Goal: Task Accomplishment & Management: Manage account settings

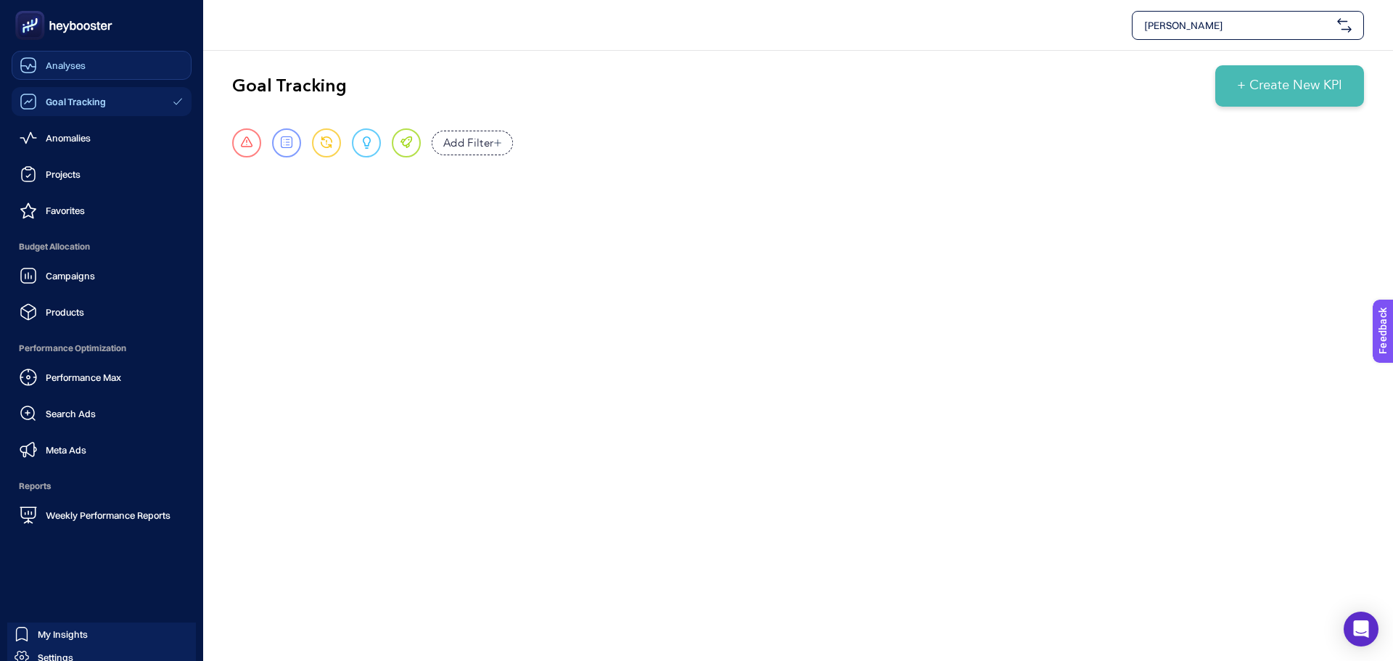
click at [60, 72] on div "Analyses" at bounding box center [53, 65] width 66 height 17
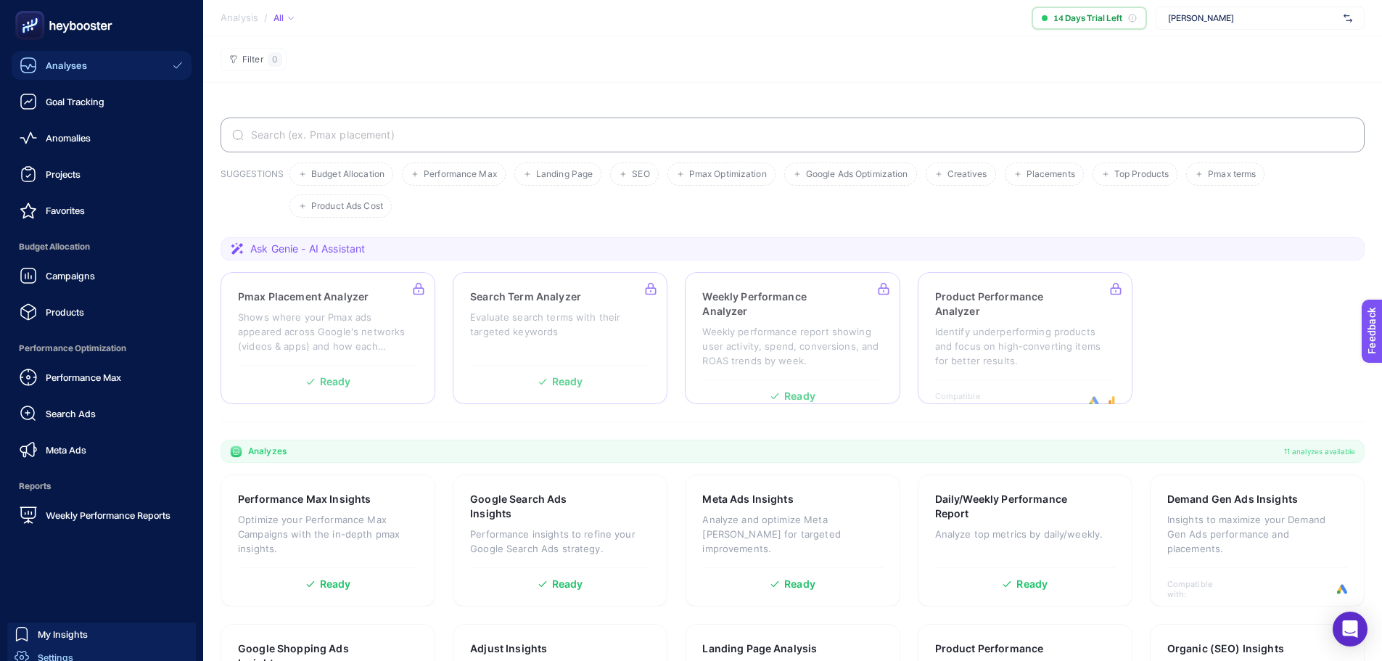
click at [91, 652] on link "Settings" at bounding box center [101, 657] width 189 height 23
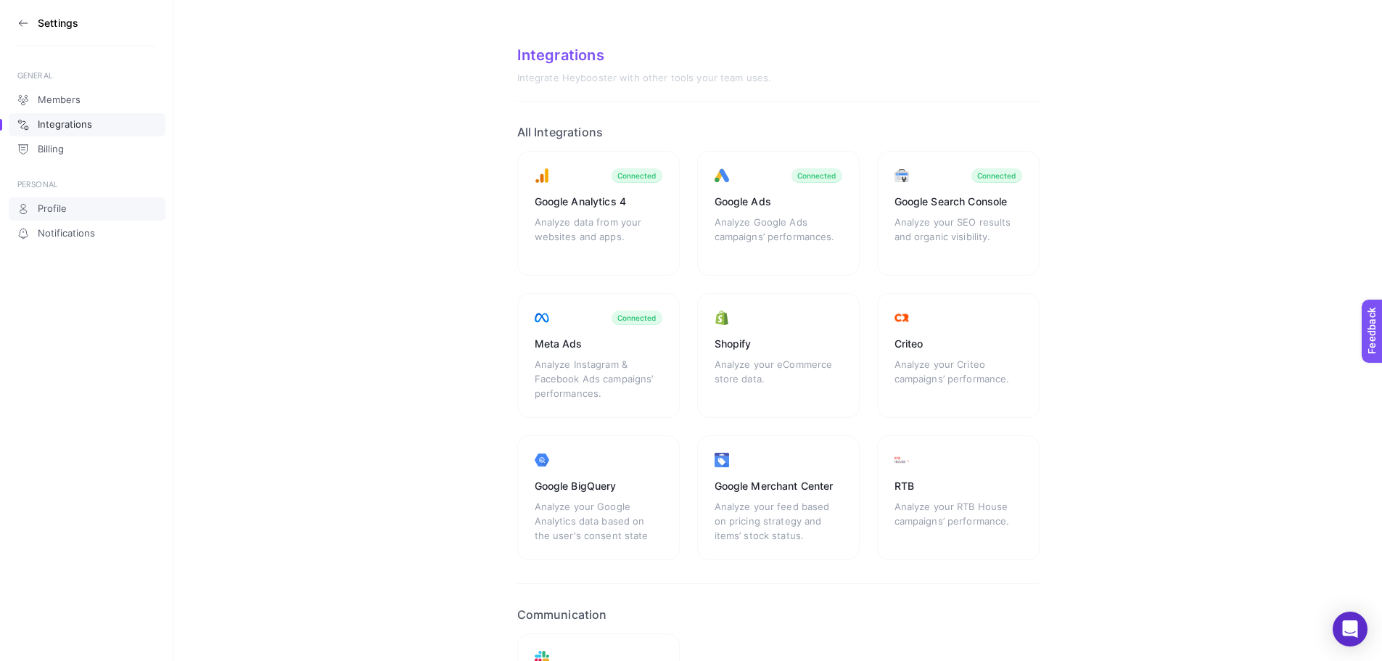
click at [99, 213] on link "Profile" at bounding box center [87, 208] width 157 height 23
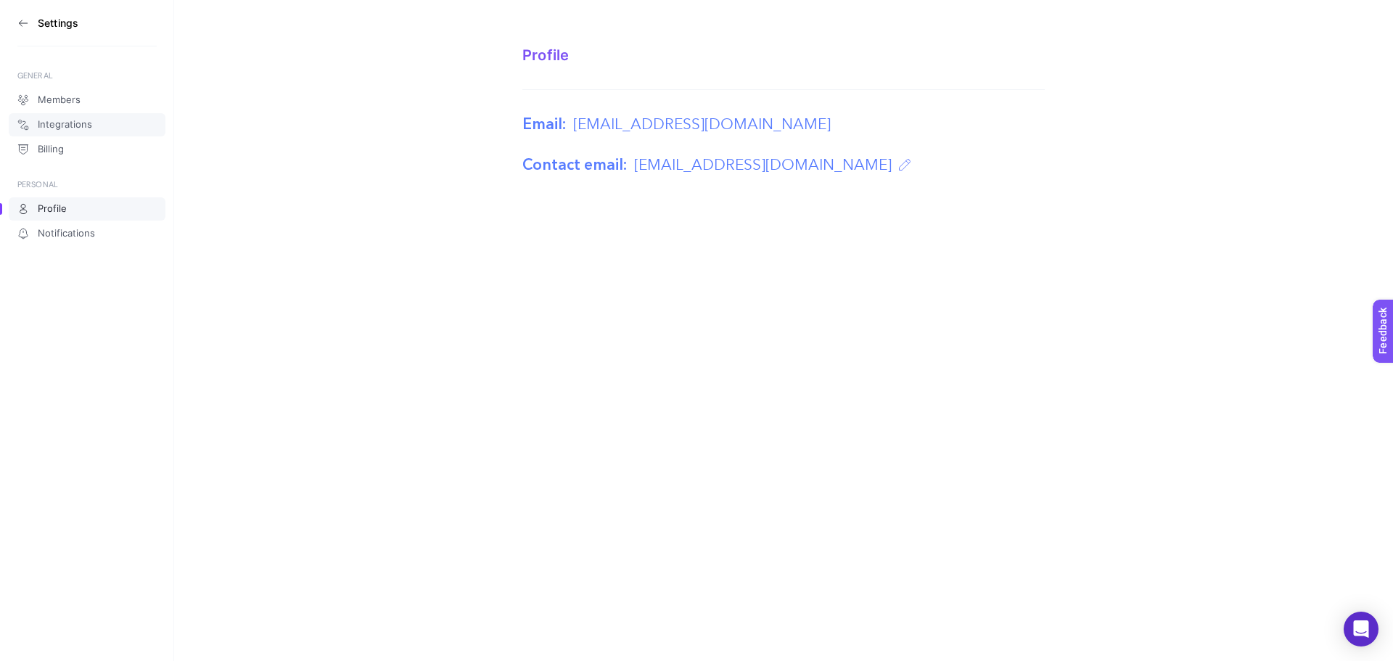
click at [94, 113] on link "Integrations" at bounding box center [87, 124] width 157 height 23
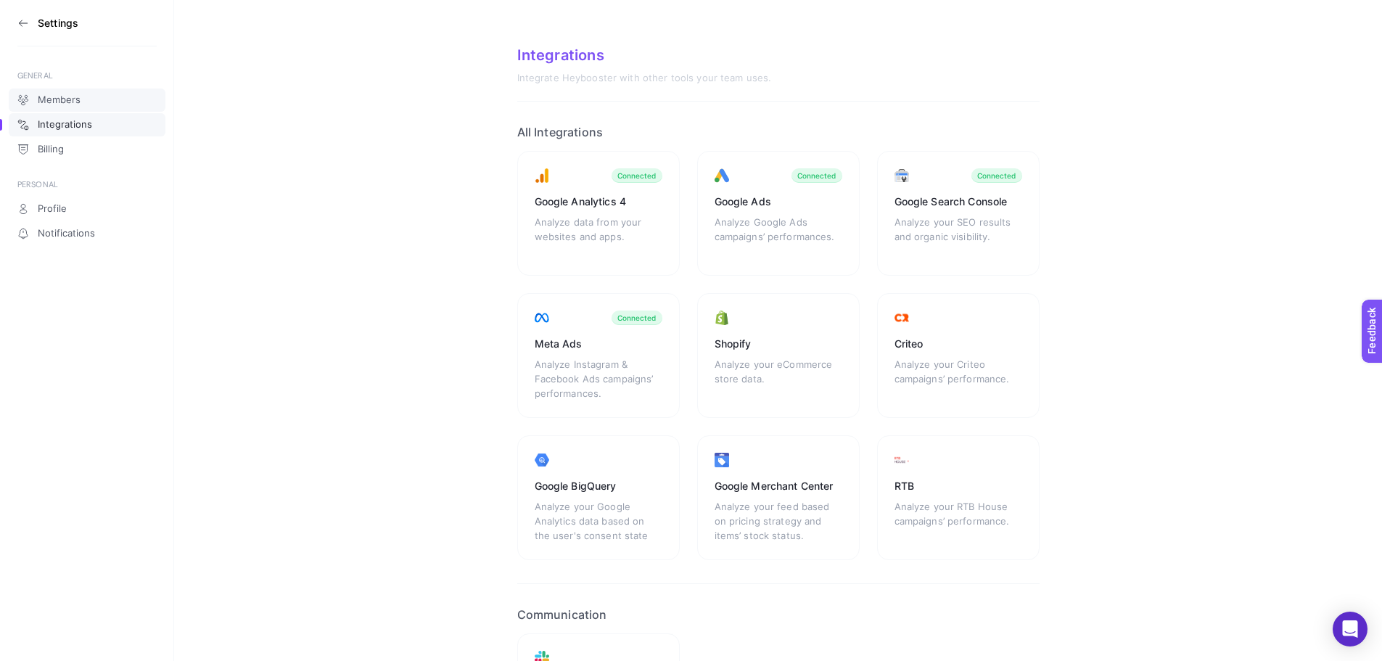
click at [94, 98] on link "Members" at bounding box center [87, 100] width 157 height 23
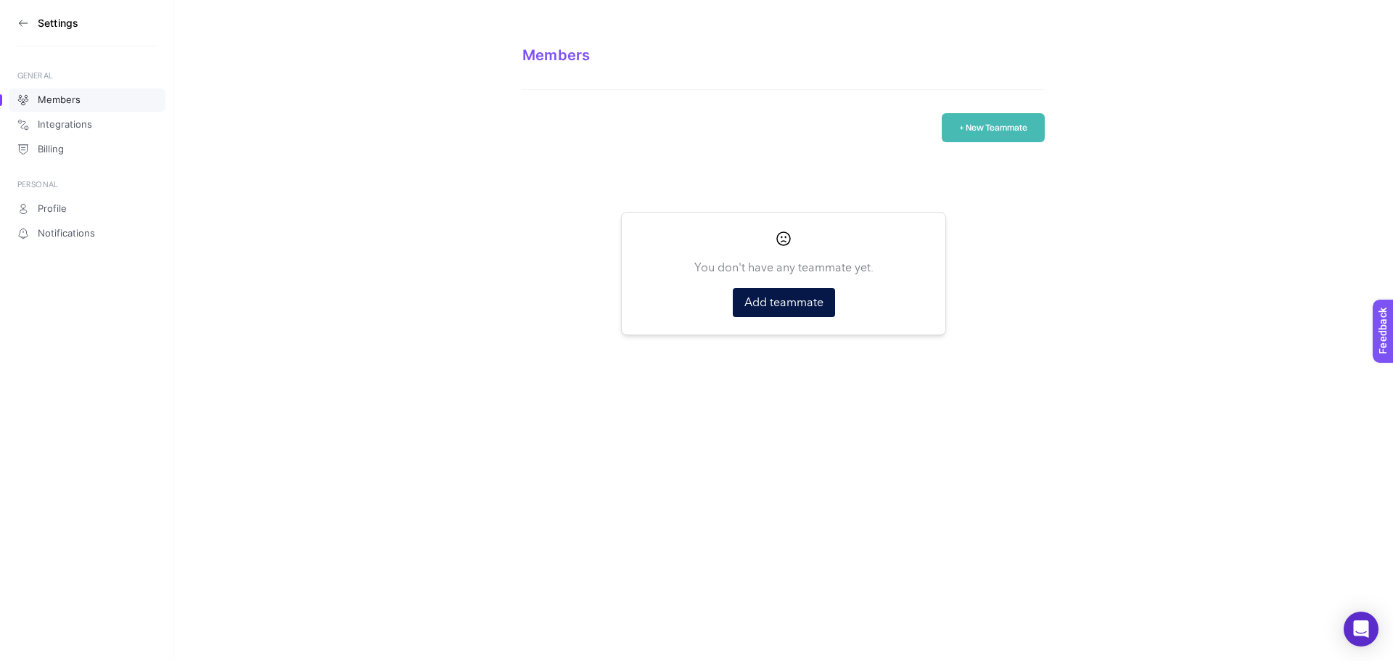
click at [990, 128] on button "+ New Teammate" at bounding box center [993, 127] width 103 height 29
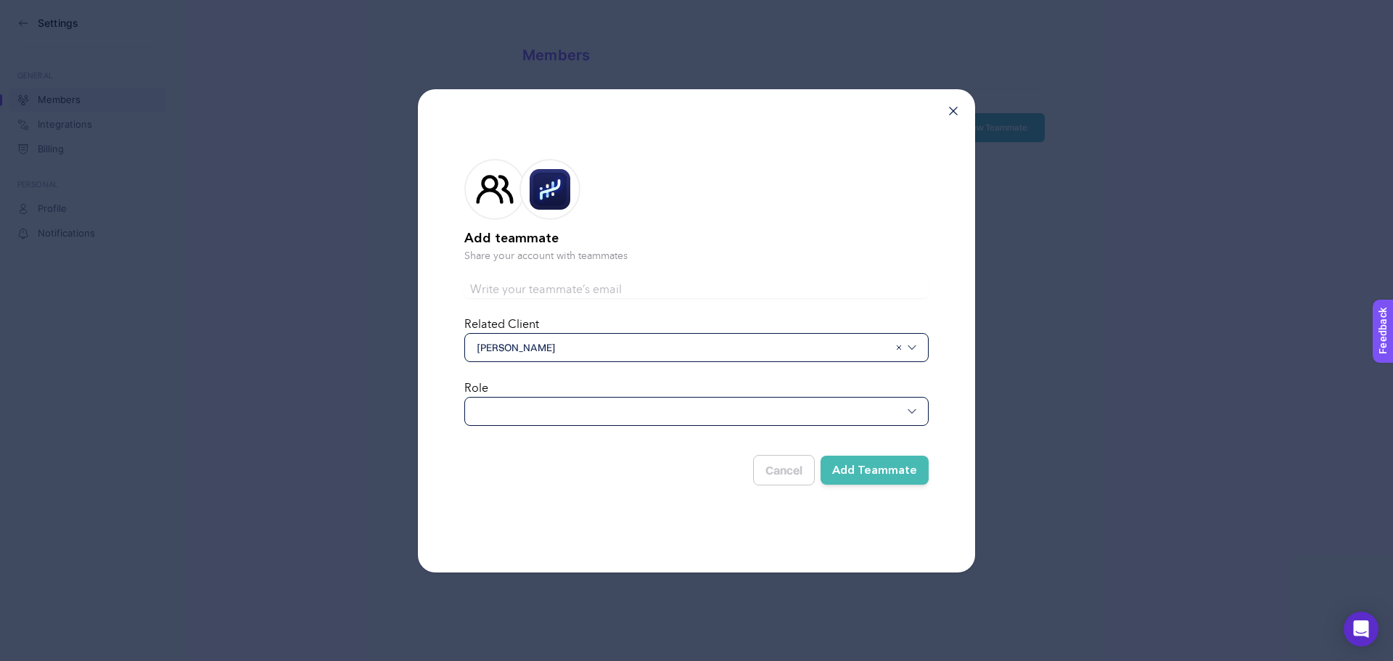
click at [560, 358] on div "[PERSON_NAME]" at bounding box center [696, 347] width 464 height 29
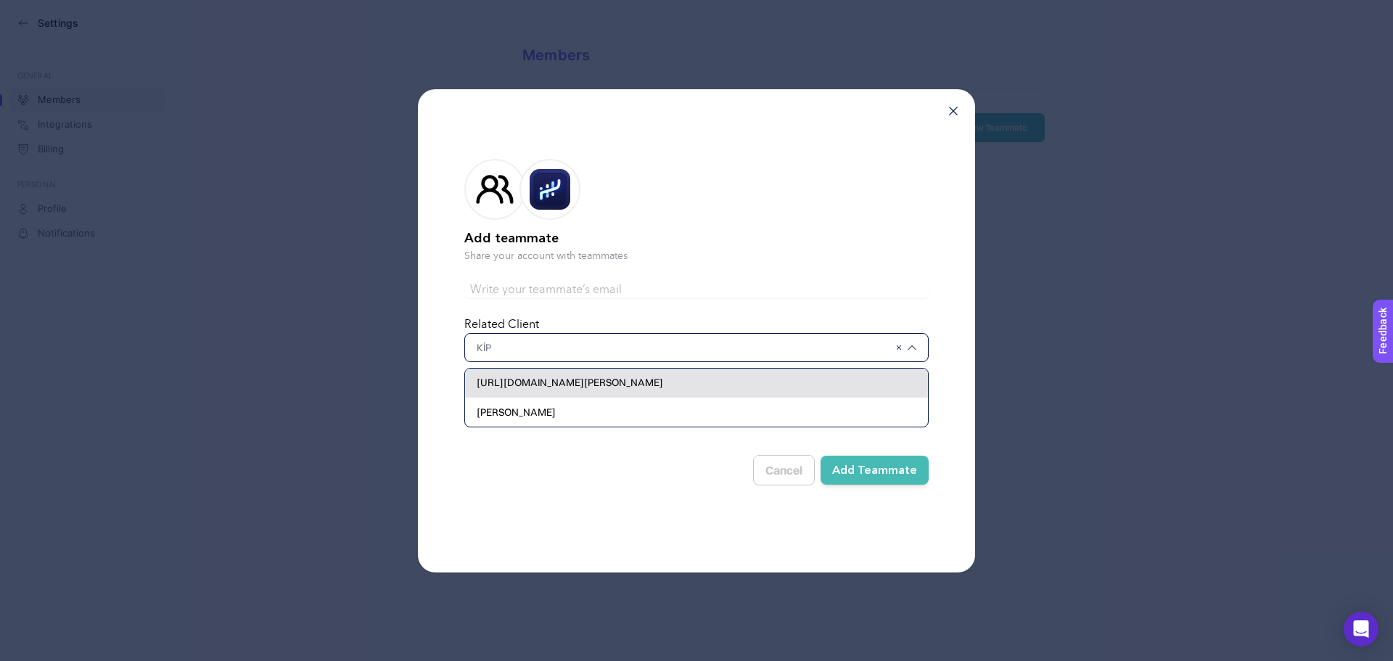
click at [593, 377] on span "[URL][DOMAIN_NAME][PERSON_NAME]" at bounding box center [570, 382] width 187 height 15
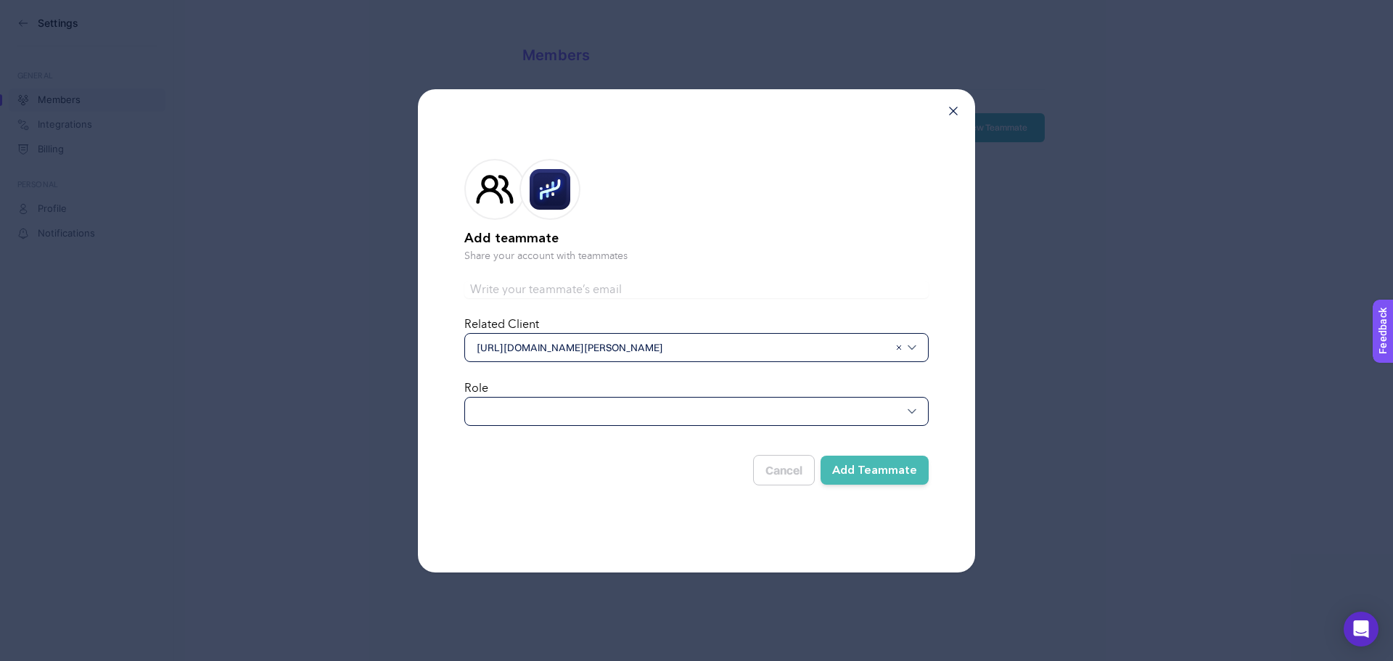
click at [559, 403] on div at bounding box center [696, 411] width 464 height 29
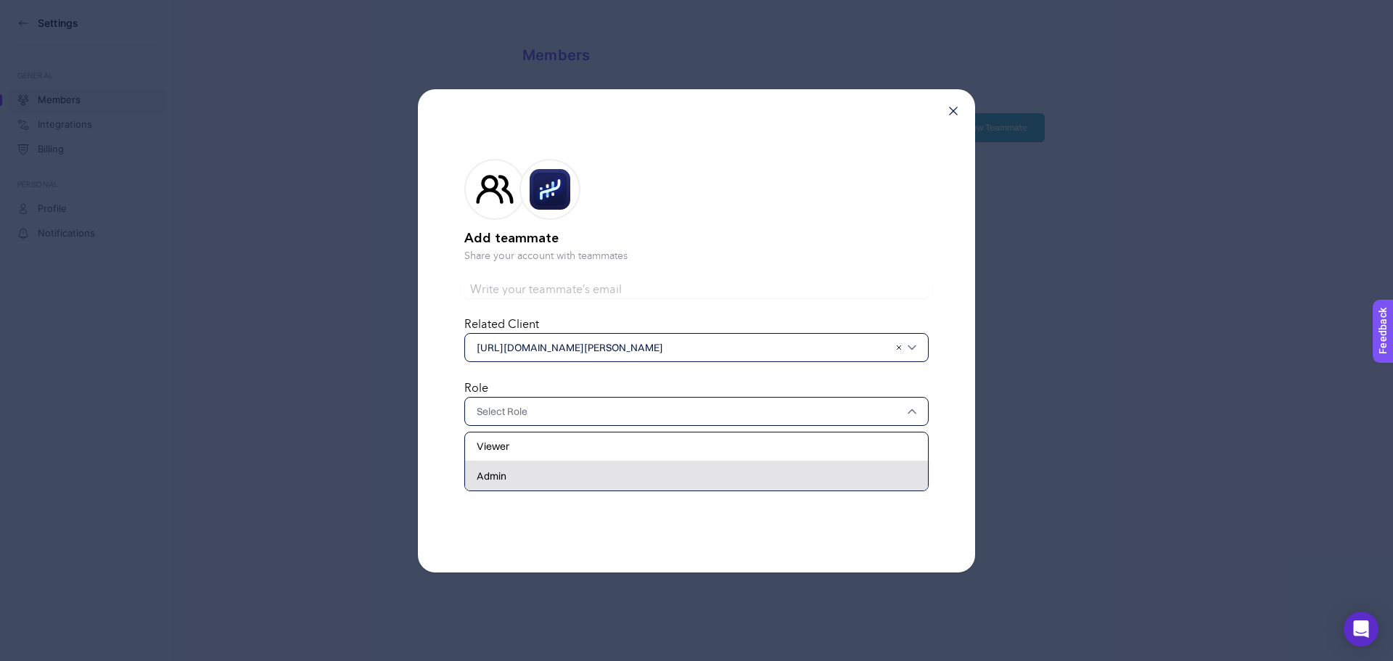
click at [554, 470] on div "Admin" at bounding box center [696, 476] width 463 height 29
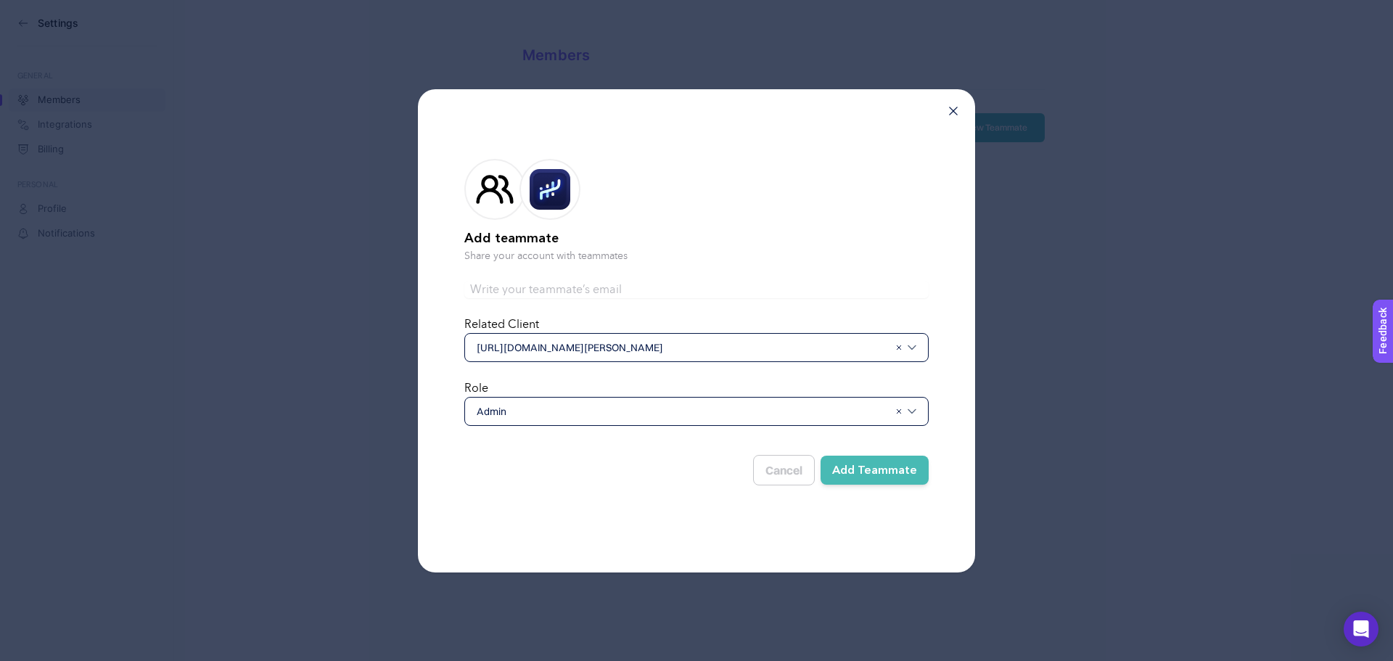
click at [874, 467] on button "Add Teammate" at bounding box center [875, 470] width 108 height 29
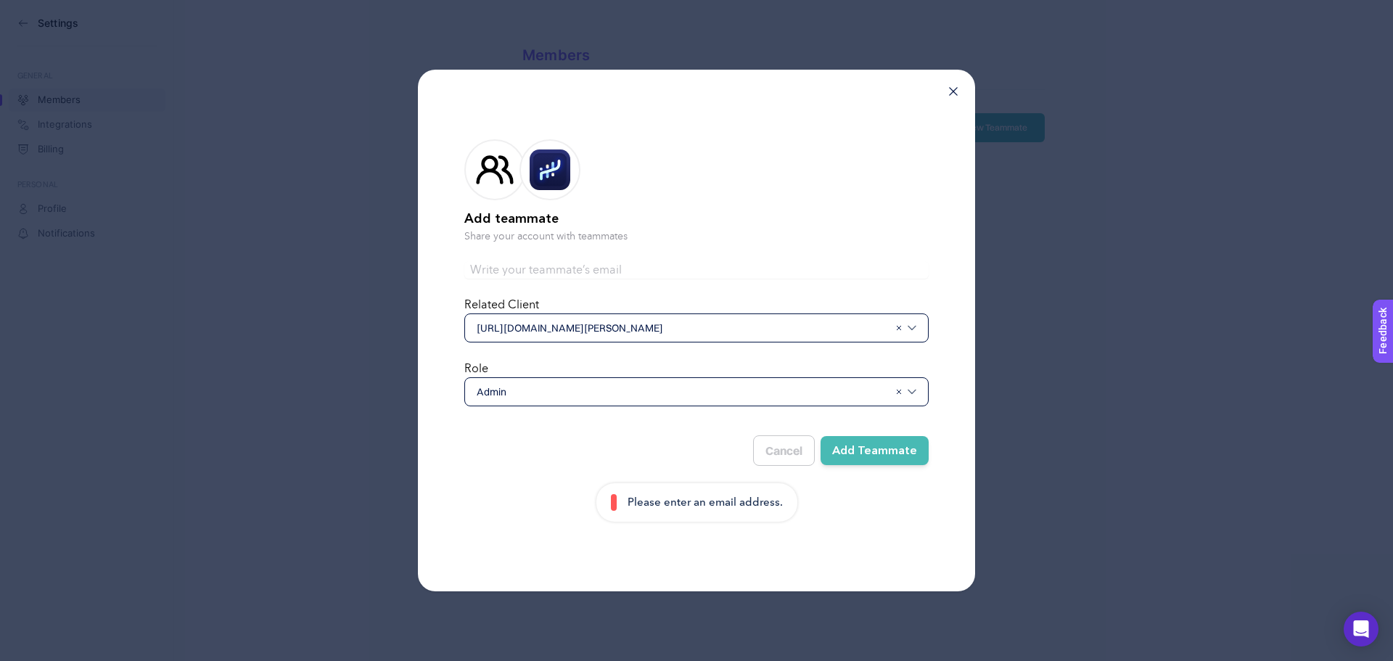
click at [626, 394] on span "Admin" at bounding box center [683, 392] width 412 height 15
click at [639, 324] on span "[URL][DOMAIN_NAME][PERSON_NAME]" at bounding box center [683, 328] width 412 height 15
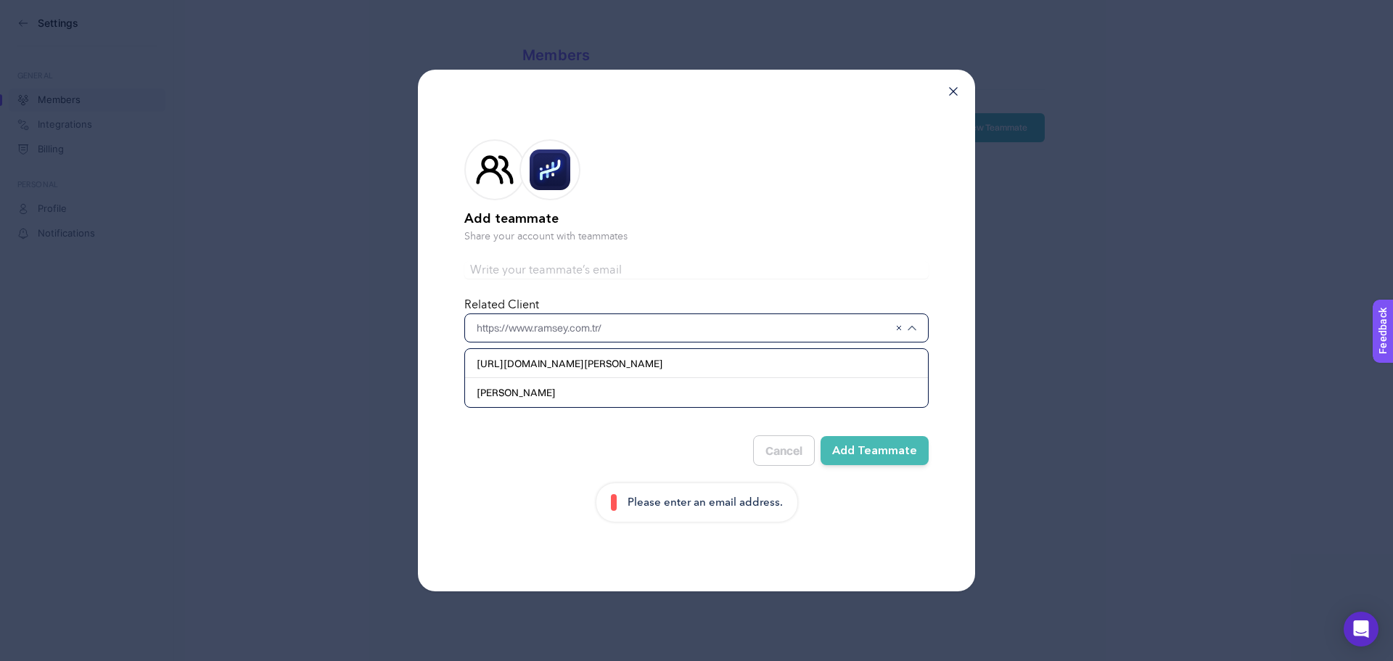
click at [603, 274] on input "text" at bounding box center [696, 269] width 464 height 17
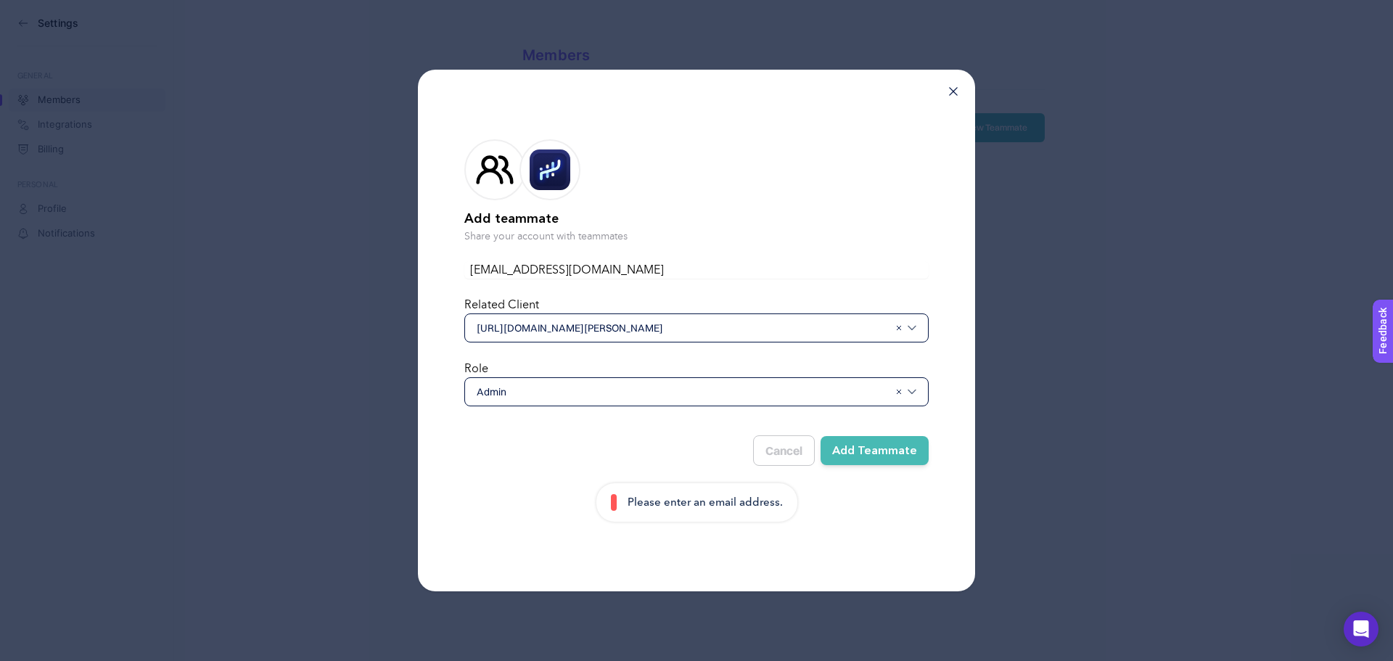
type input "[EMAIL_ADDRESS][DOMAIN_NAME]"
drag, startPoint x: 792, startPoint y: 210, endPoint x: 851, endPoint y: 308, distance: 113.6
click at [790, 209] on h2 "Add teammate" at bounding box center [696, 219] width 464 height 20
click at [897, 451] on button "Add Teammate" at bounding box center [875, 450] width 108 height 29
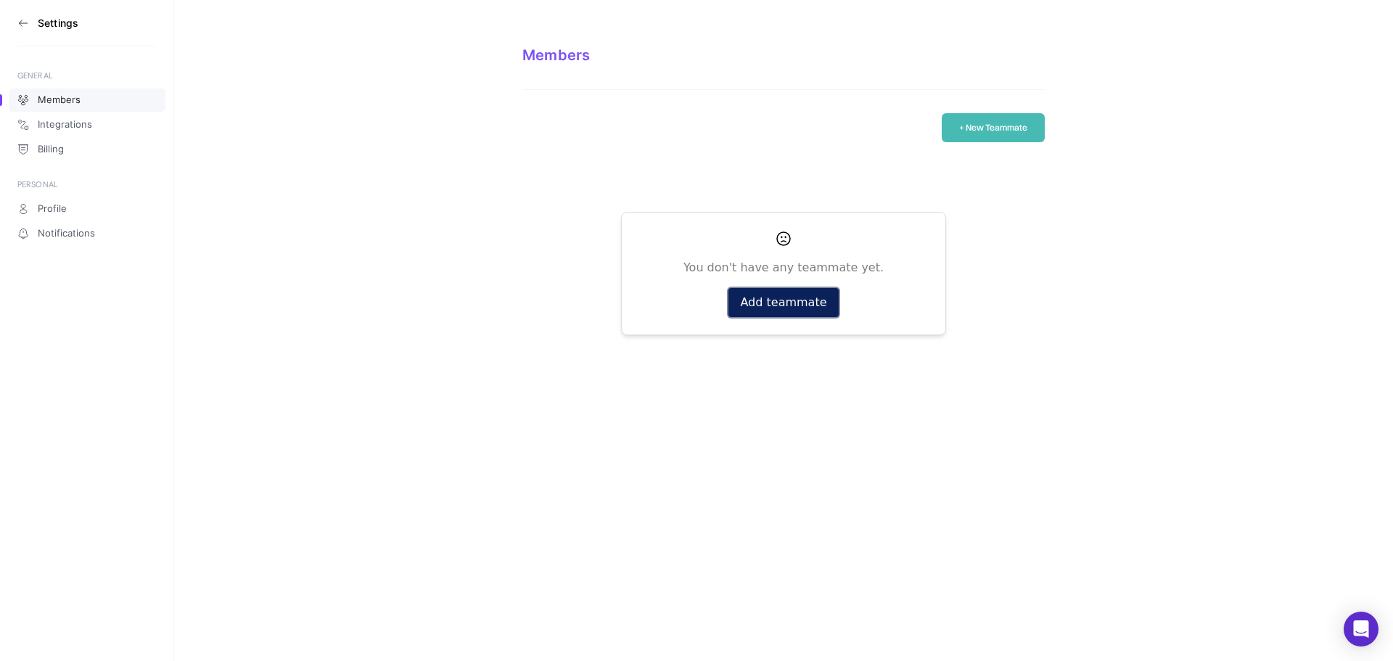
click at [806, 301] on button "Add teammate" at bounding box center [784, 302] width 110 height 29
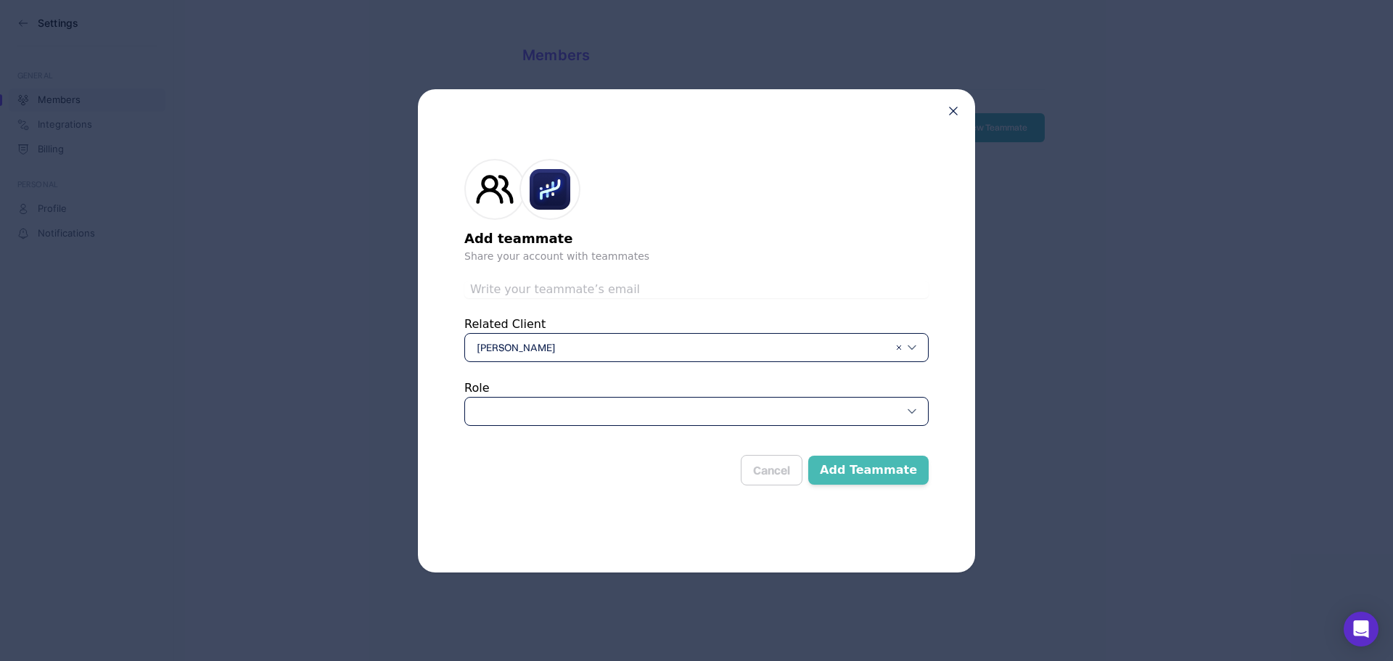
click at [639, 350] on span "[PERSON_NAME]" at bounding box center [683, 347] width 412 height 15
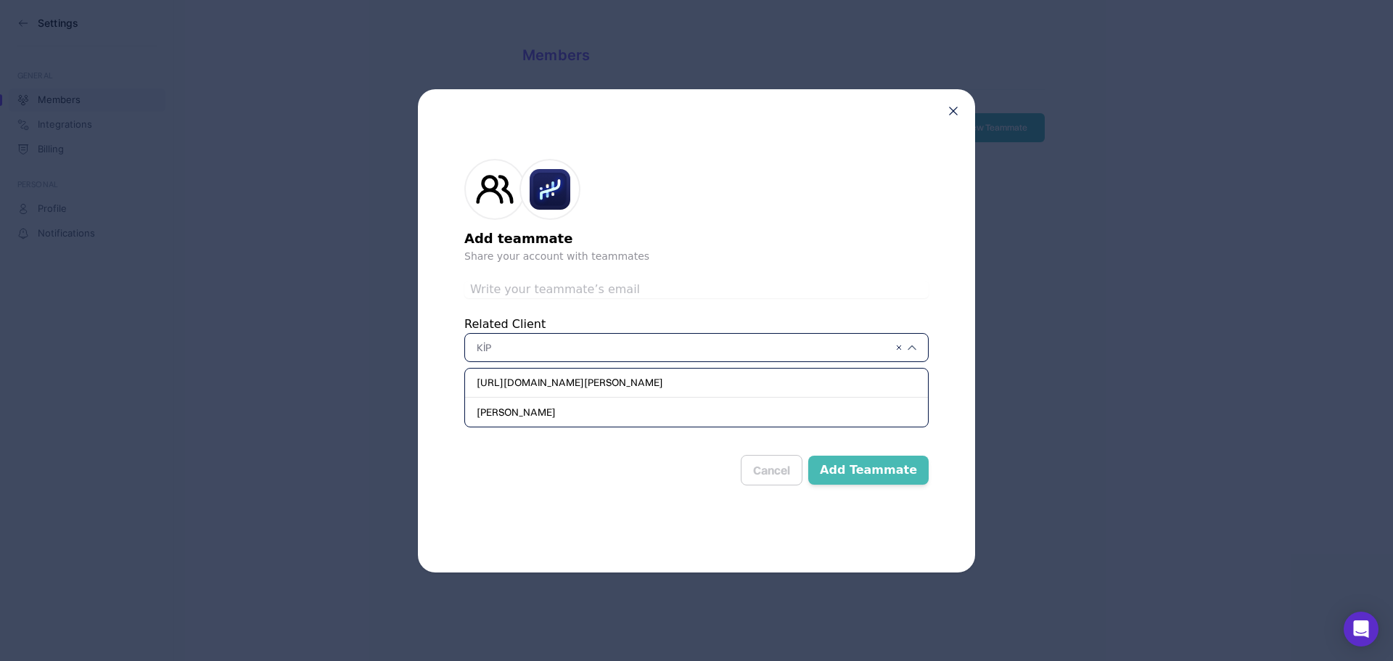
click at [645, 286] on input "text" at bounding box center [696, 289] width 464 height 17
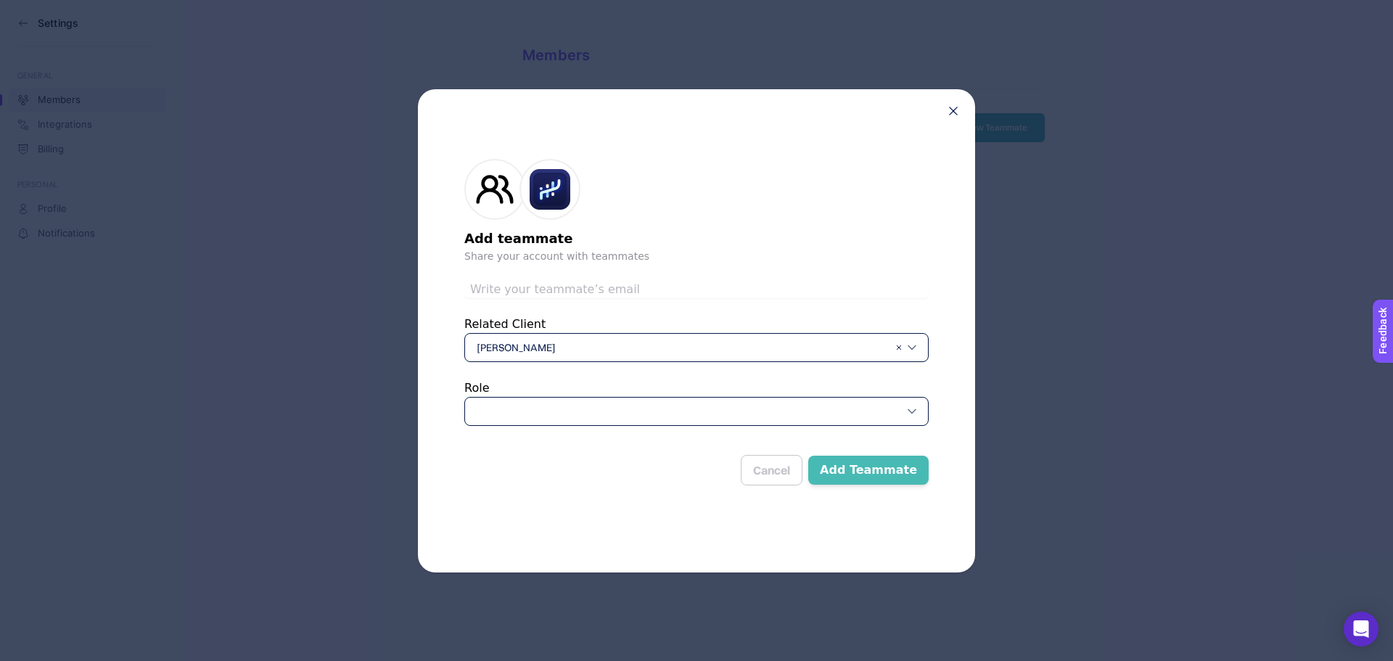
type input "[EMAIL_ADDRESS][DOMAIN_NAME]"
click at [599, 408] on div at bounding box center [696, 411] width 464 height 29
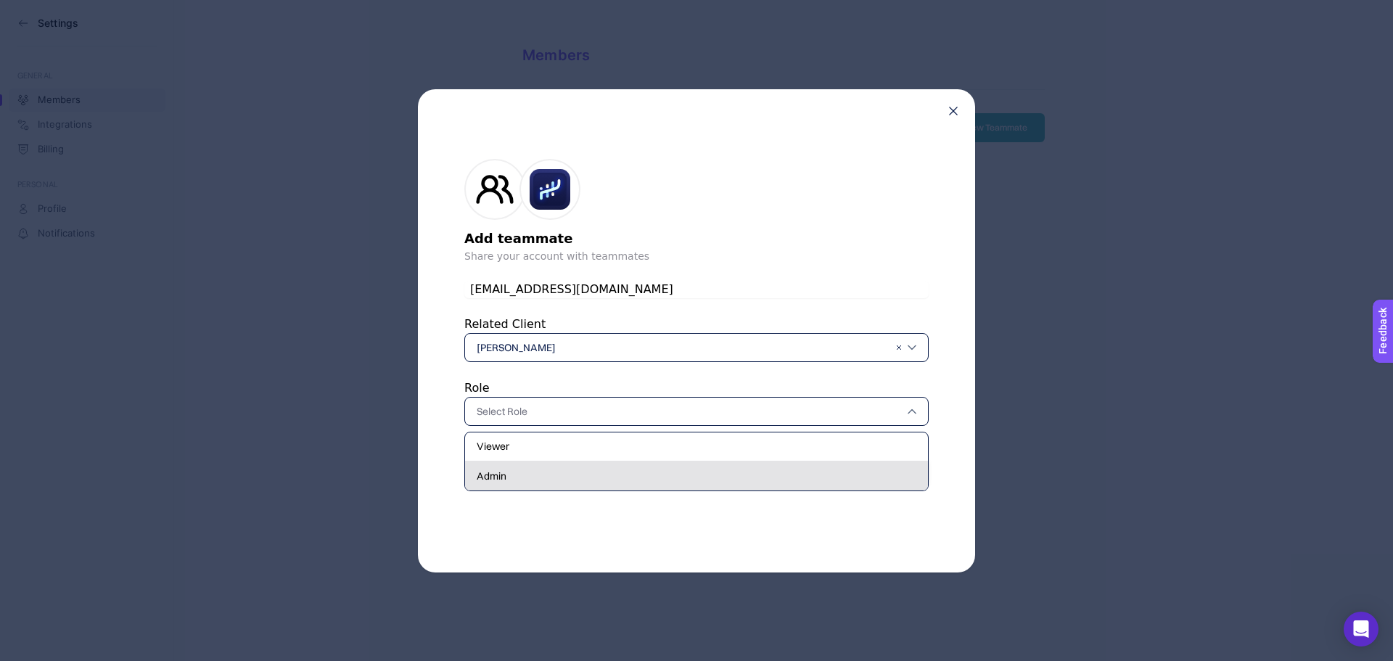
click at [639, 470] on div "Admin" at bounding box center [696, 476] width 463 height 29
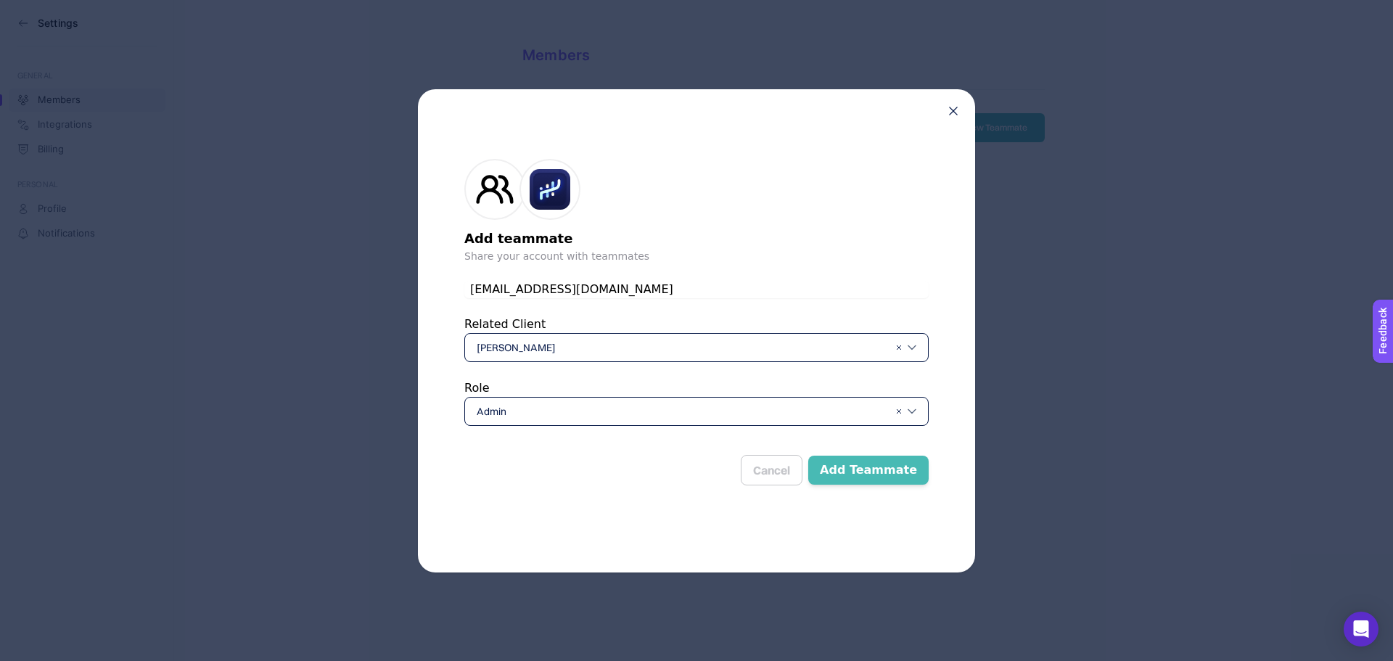
click at [911, 464] on button "Add Teammate" at bounding box center [868, 470] width 120 height 29
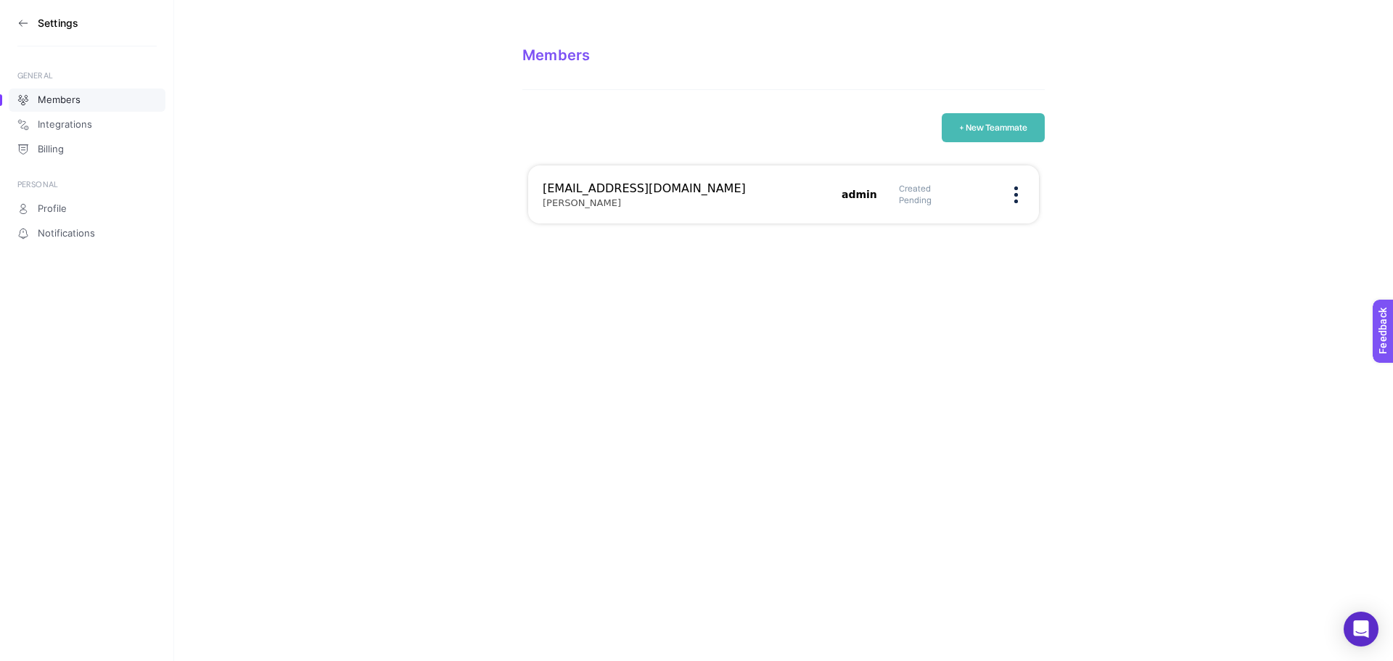
click at [995, 123] on button "+ New Teammate" at bounding box center [993, 127] width 103 height 29
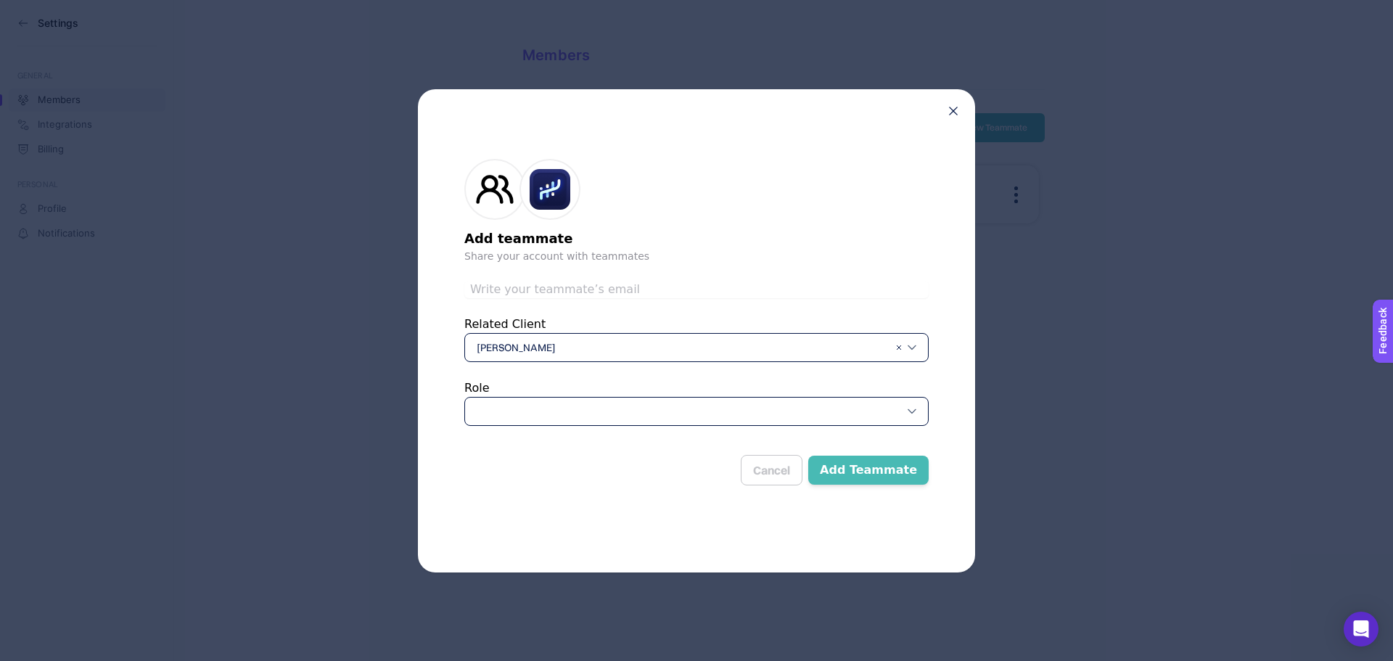
click at [741, 350] on span "[PERSON_NAME]" at bounding box center [683, 347] width 412 height 15
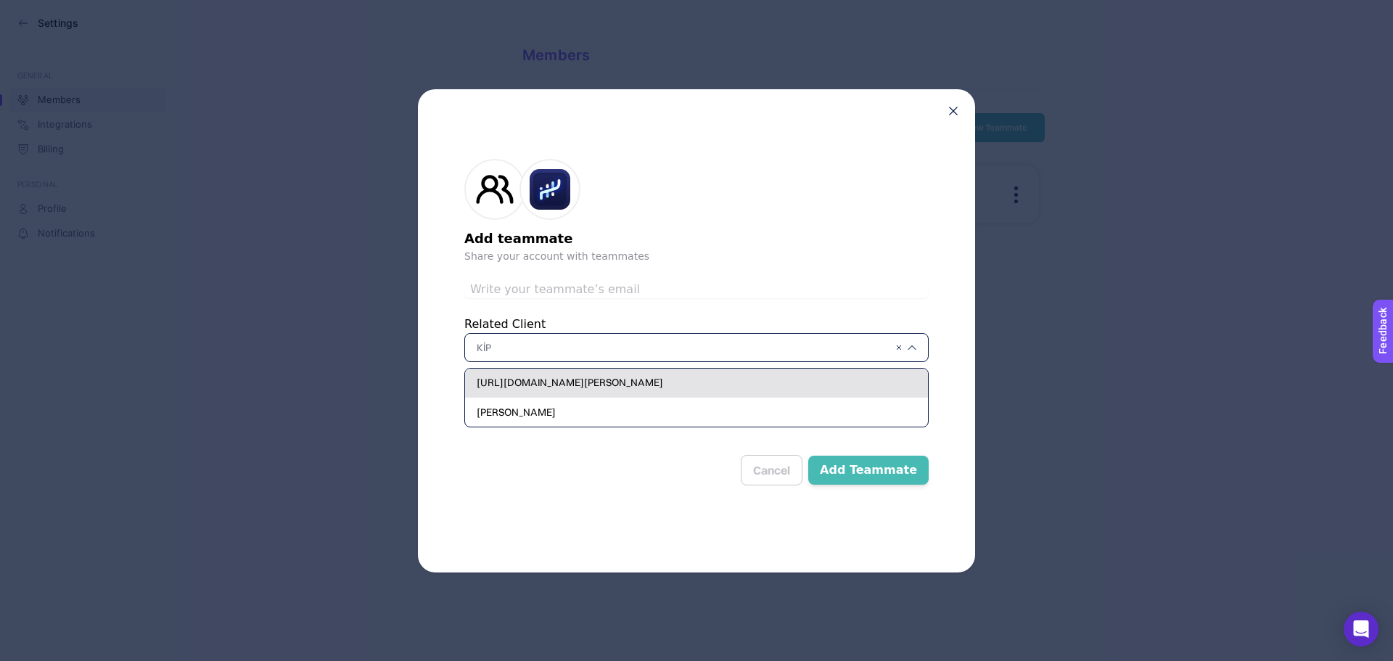
click at [706, 398] on div "[URL][DOMAIN_NAME][PERSON_NAME]" at bounding box center [696, 412] width 463 height 29
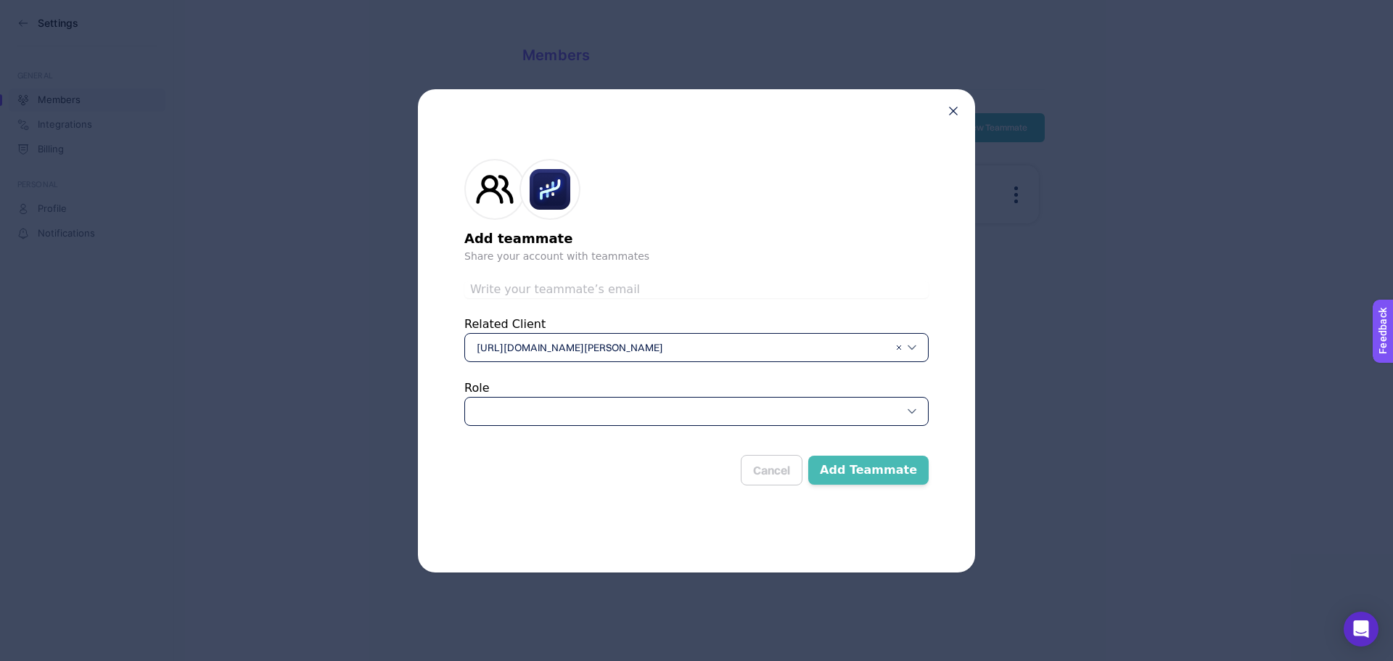
click at [571, 295] on input "text" at bounding box center [696, 289] width 464 height 17
type input "[EMAIL_ADDRESS][DOMAIN_NAME]"
click at [562, 410] on div at bounding box center [696, 411] width 464 height 29
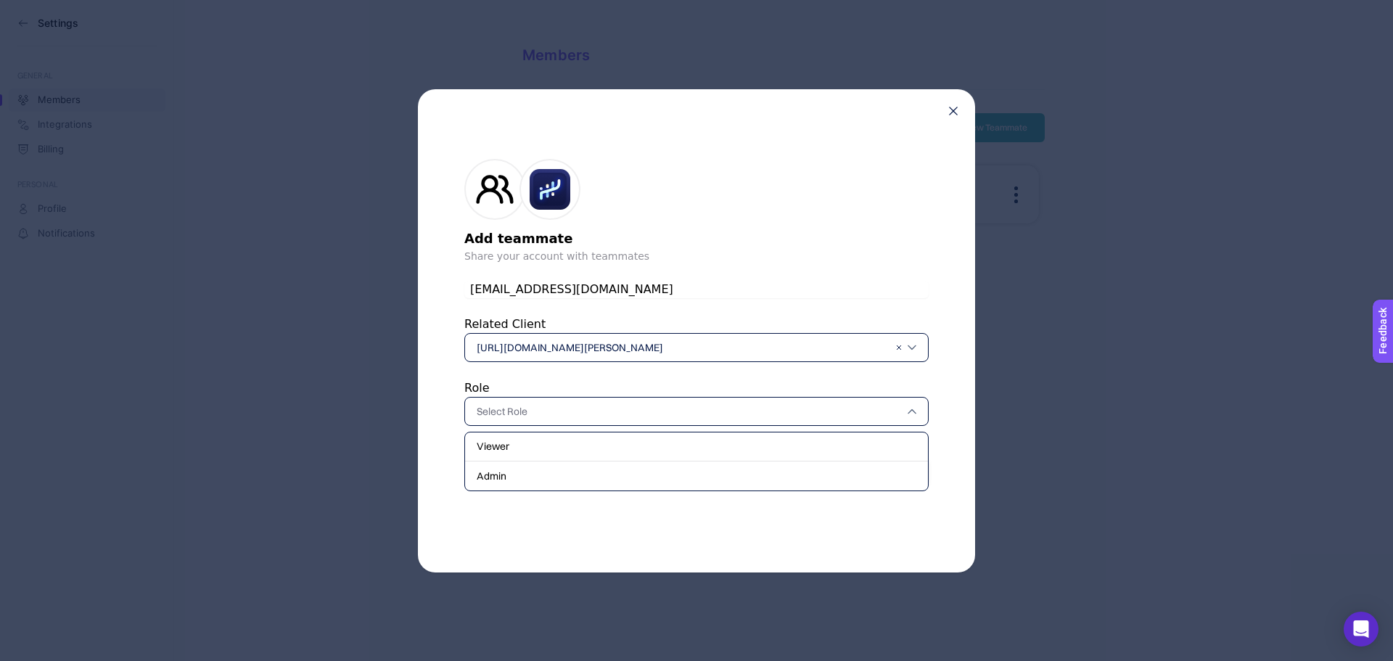
drag, startPoint x: 594, startPoint y: 479, endPoint x: 655, endPoint y: 484, distance: 61.2
click at [596, 479] on div "Admin" at bounding box center [696, 476] width 463 height 29
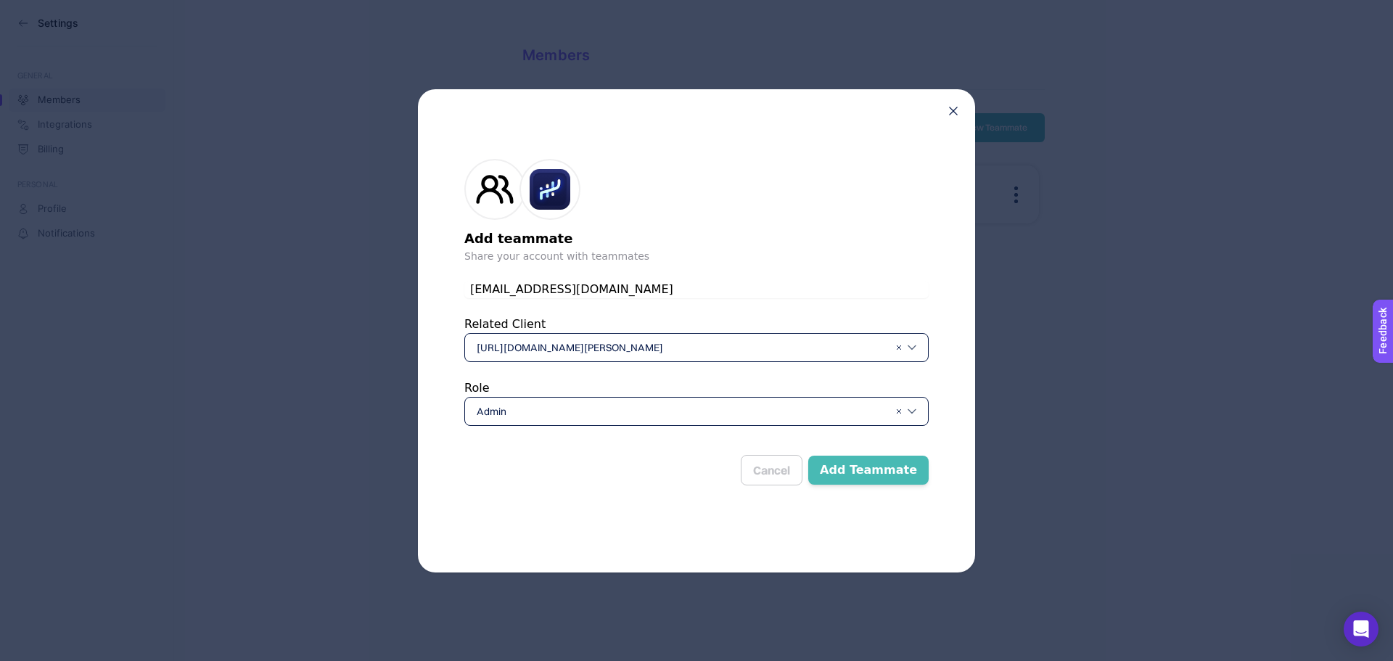
click at [898, 475] on button "Add Teammate" at bounding box center [868, 470] width 120 height 29
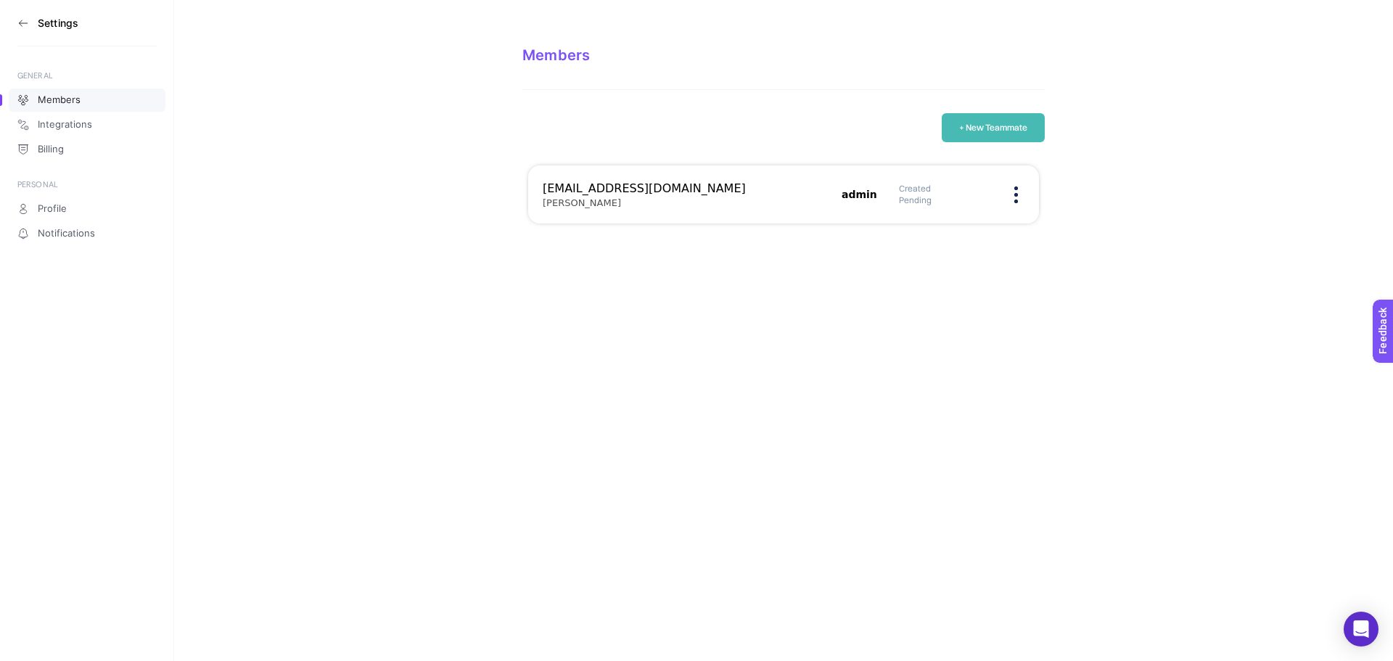
click at [915, 247] on html "Settings GENERAL Members Integrations Billing PERSONAL Profile Notifications Me…" at bounding box center [696, 123] width 1393 height 247
click at [1013, 123] on button "+ New Teammate" at bounding box center [993, 127] width 103 height 29
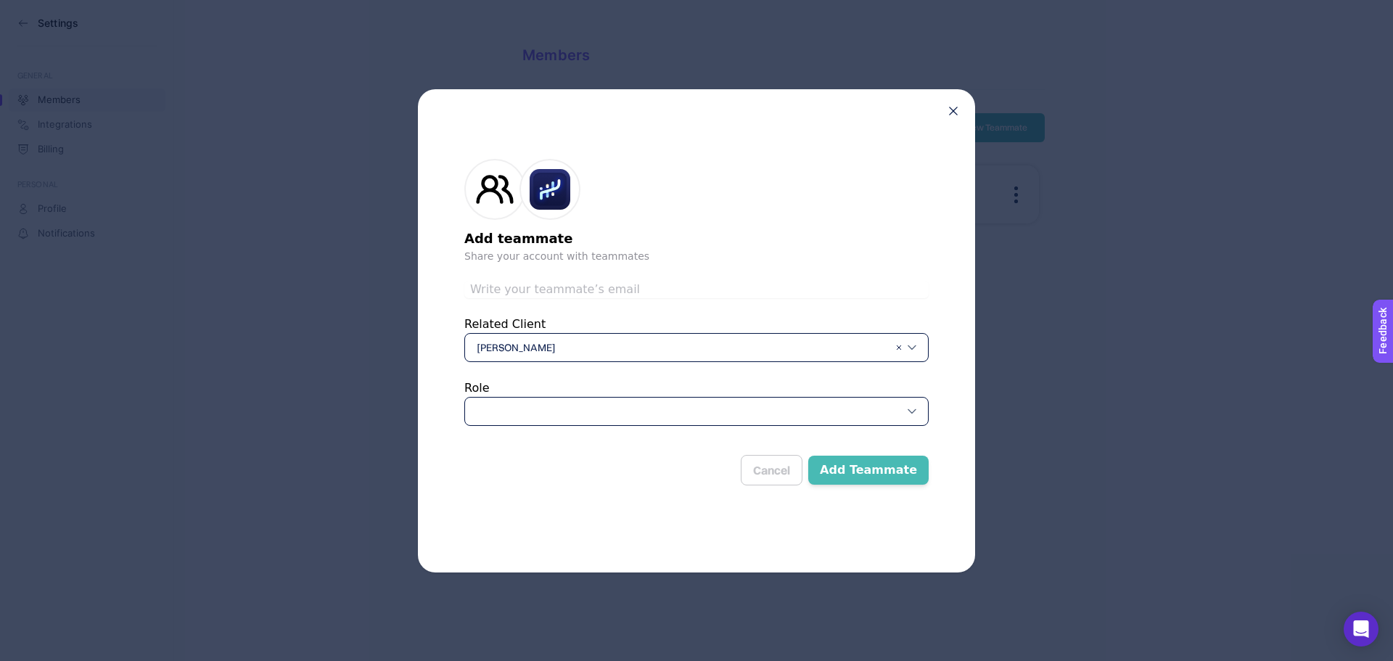
click at [951, 113] on icon at bounding box center [953, 111] width 9 height 9
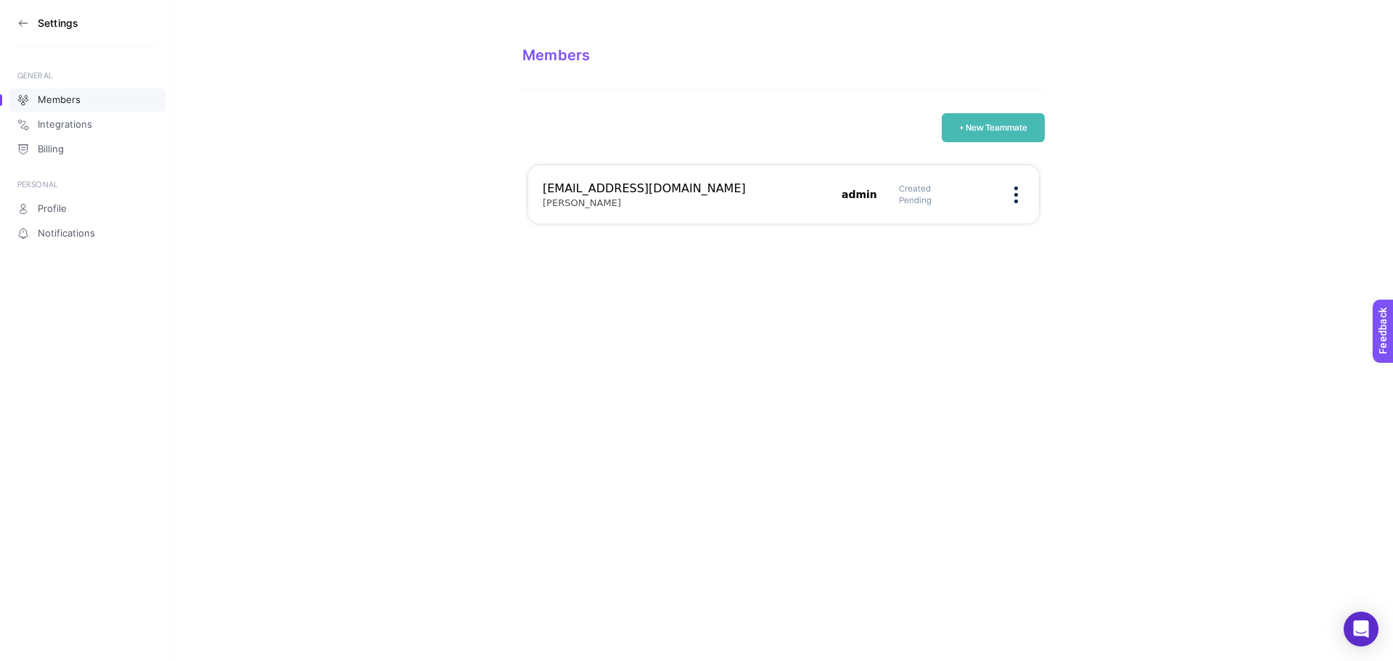
click at [1009, 189] on div "Created Pending" at bounding box center [962, 194] width 126 height 23
click at [1017, 194] on img at bounding box center [1017, 195] width 4 height 17
click at [968, 213] on span "Edit" at bounding box center [937, 209] width 110 height 32
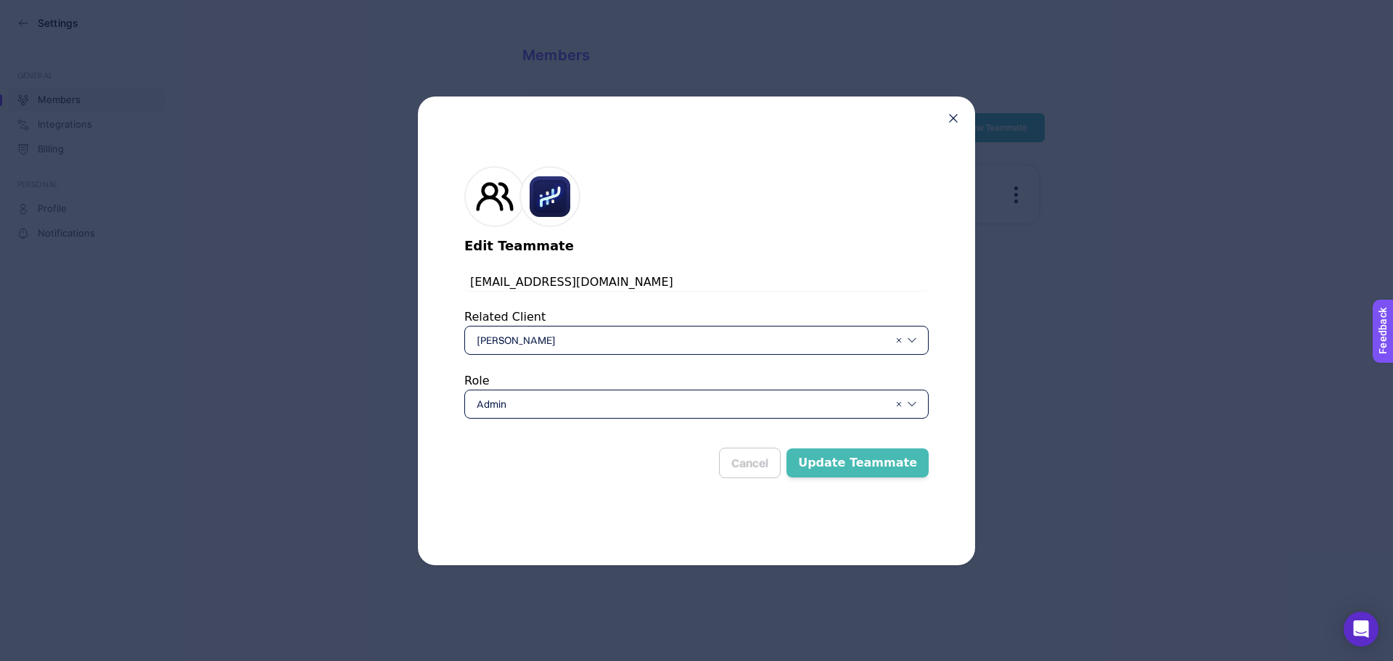
click at [917, 466] on button "Update Teammate" at bounding box center [858, 462] width 142 height 29
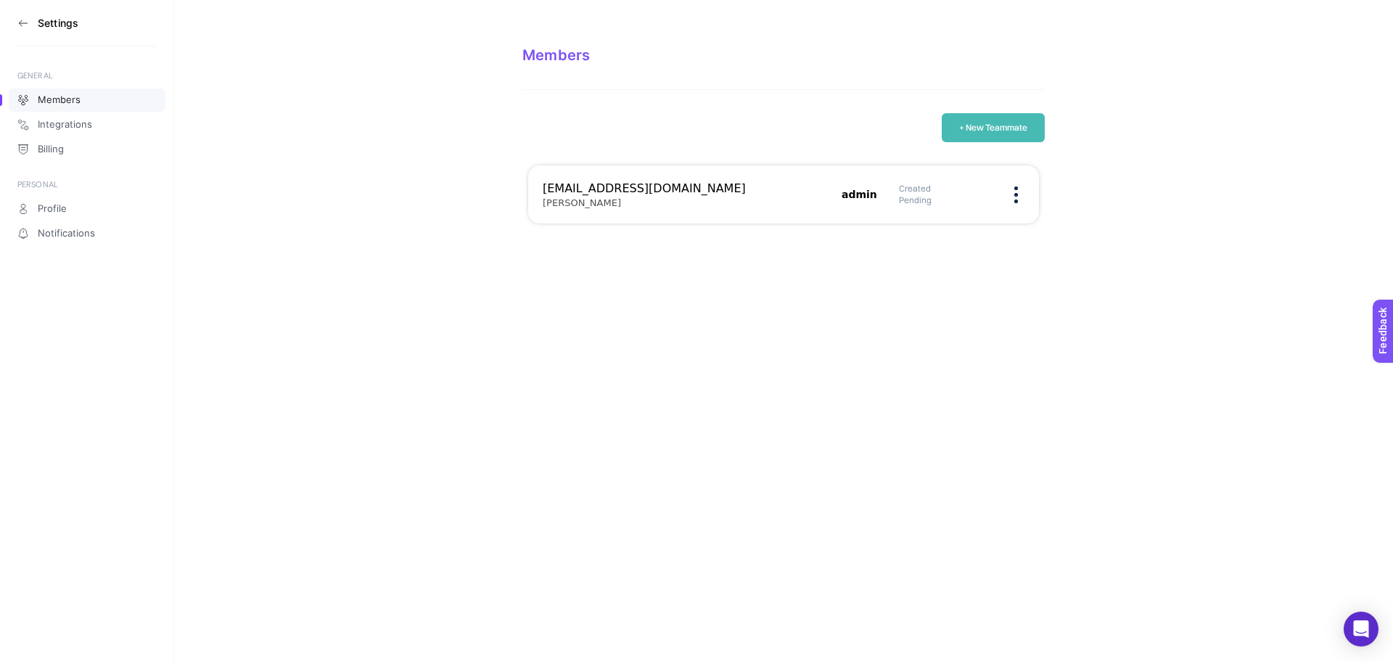
click at [1019, 118] on button "+ New Teammate" at bounding box center [993, 127] width 103 height 29
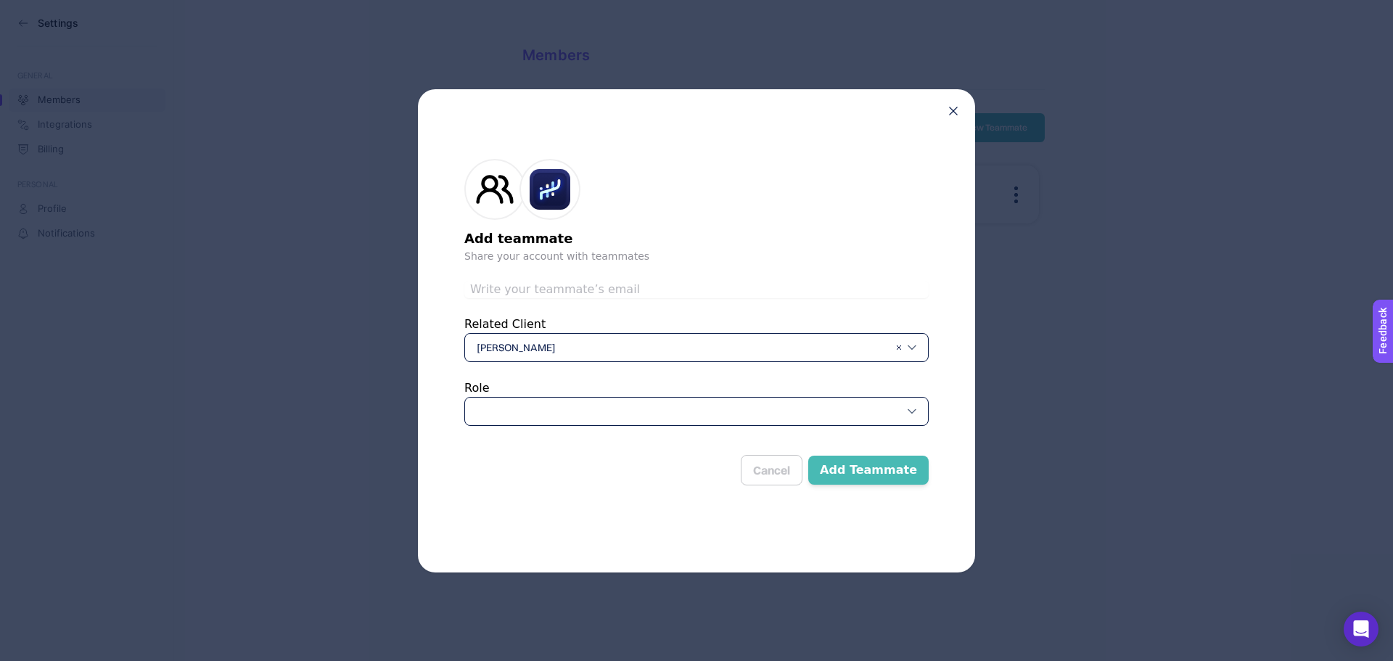
click at [640, 292] on input "text" at bounding box center [696, 289] width 464 height 17
type input "[EMAIL_ADDRESS][DOMAIN_NAME]"
click at [627, 353] on span "[PERSON_NAME]" at bounding box center [683, 347] width 412 height 15
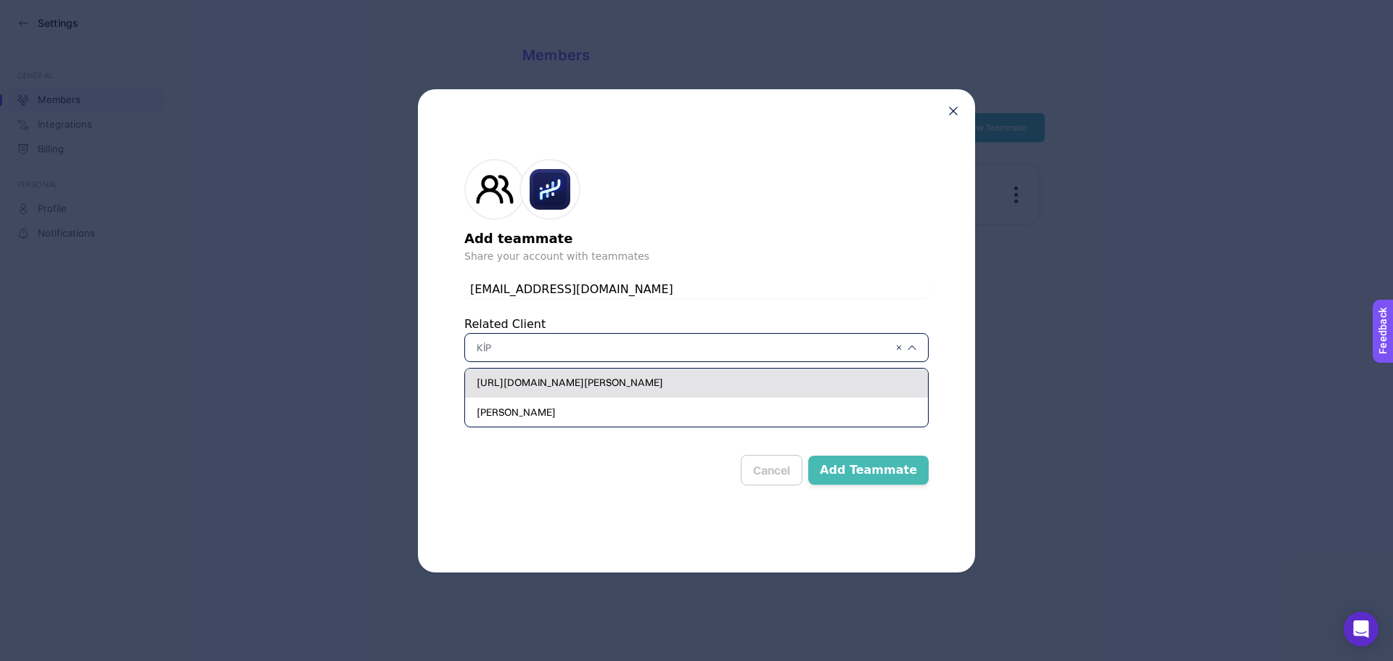
click at [610, 398] on div "[URL][DOMAIN_NAME][PERSON_NAME]" at bounding box center [696, 412] width 463 height 29
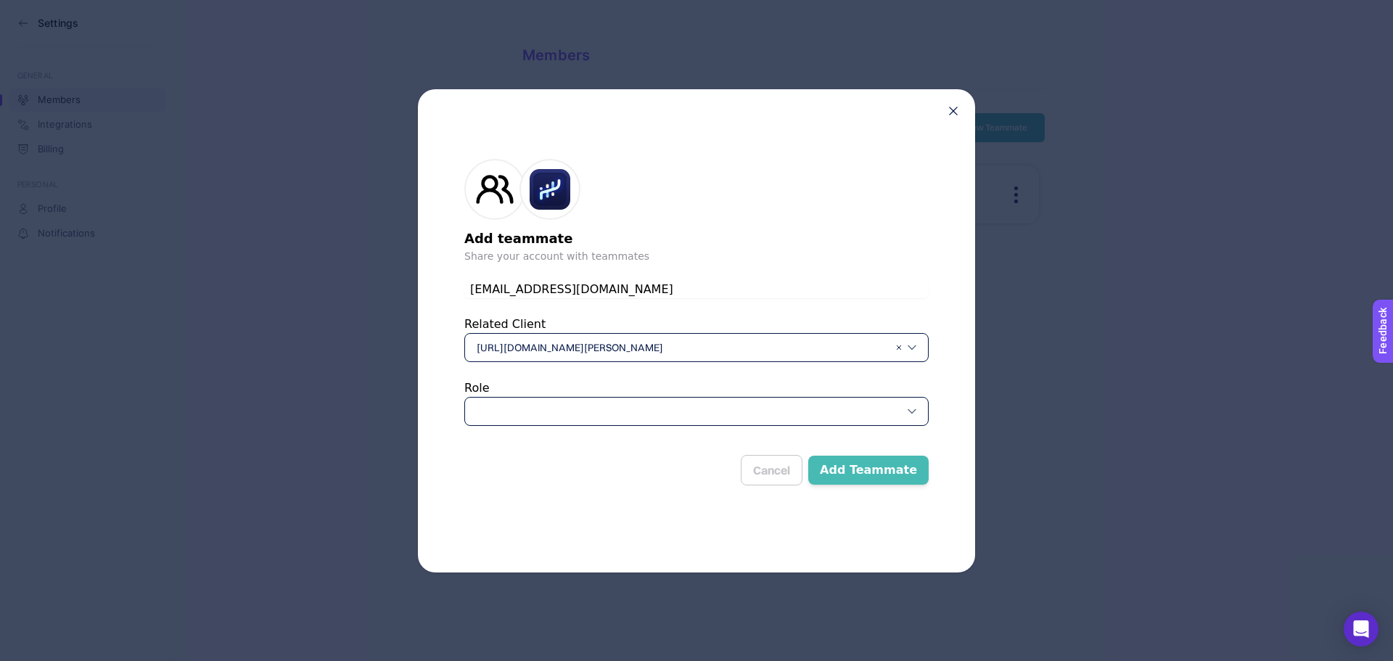
click at [605, 412] on div at bounding box center [696, 411] width 464 height 29
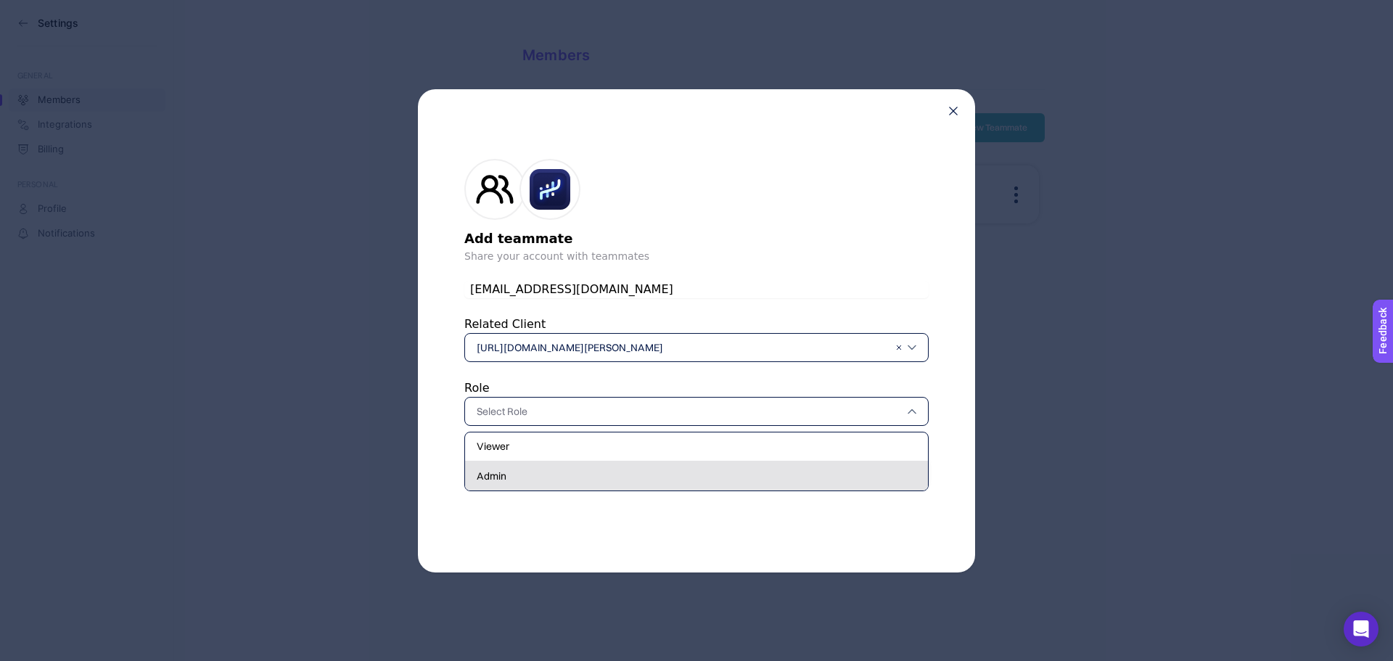
click at [605, 480] on div "Admin" at bounding box center [696, 476] width 463 height 29
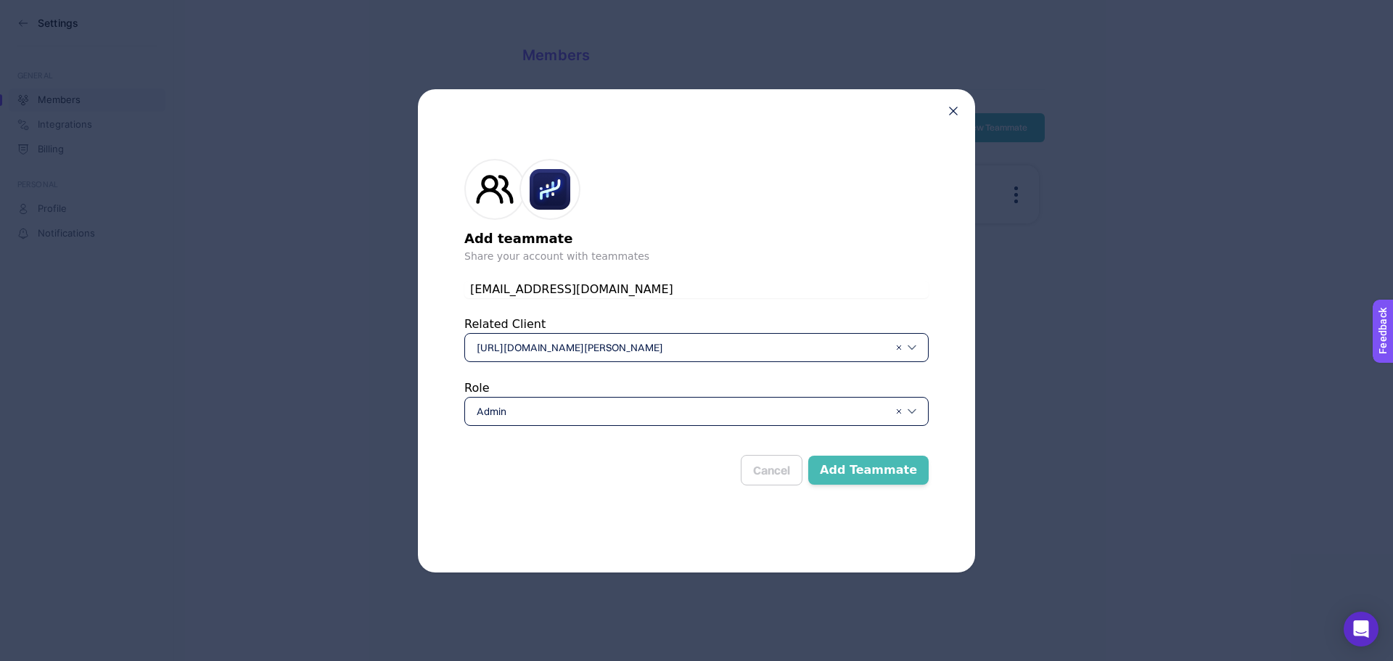
click at [887, 478] on button "Add Teammate" at bounding box center [868, 470] width 120 height 29
